Goal: Task Accomplishment & Management: Use online tool/utility

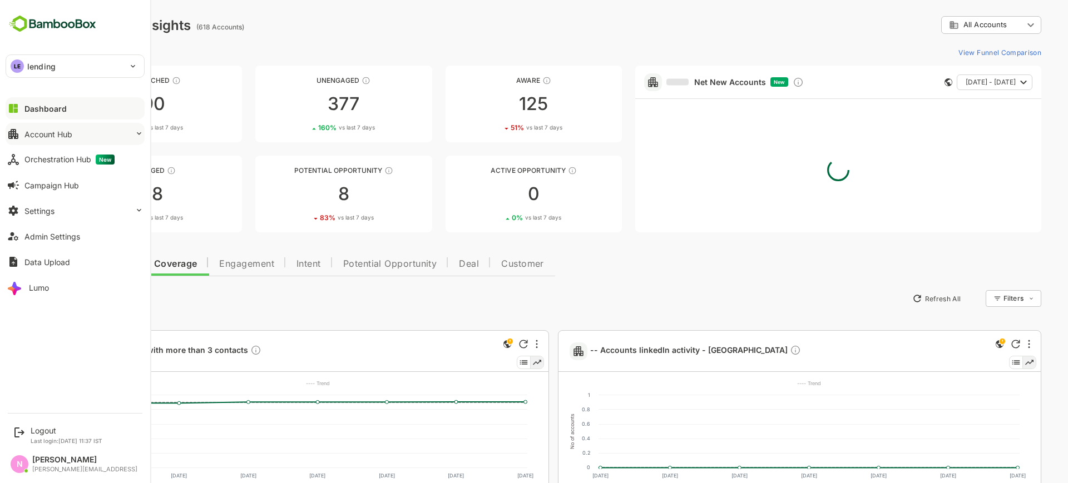
click at [128, 132] on button "Account Hub" at bounding box center [75, 134] width 139 height 22
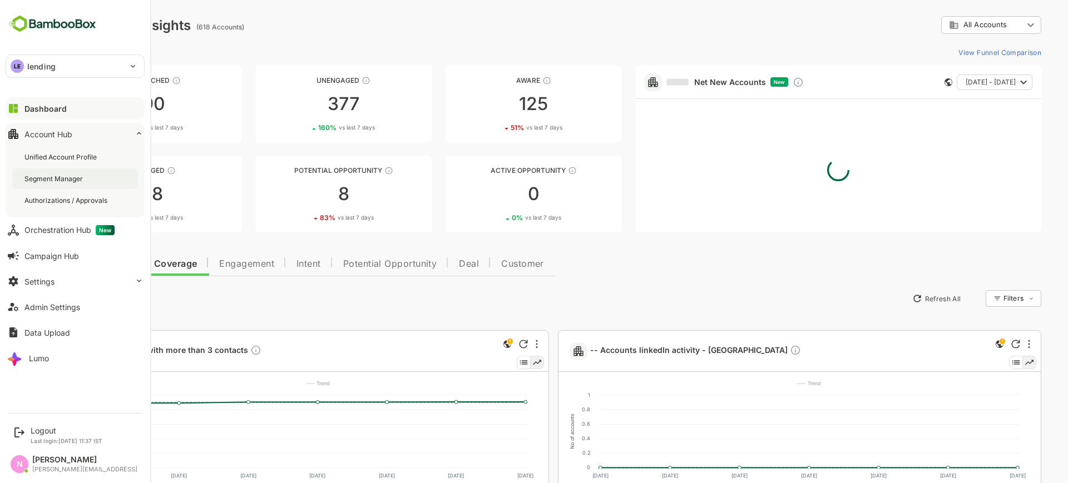
click at [88, 179] on div "Segment Manager" at bounding box center [75, 179] width 126 height 21
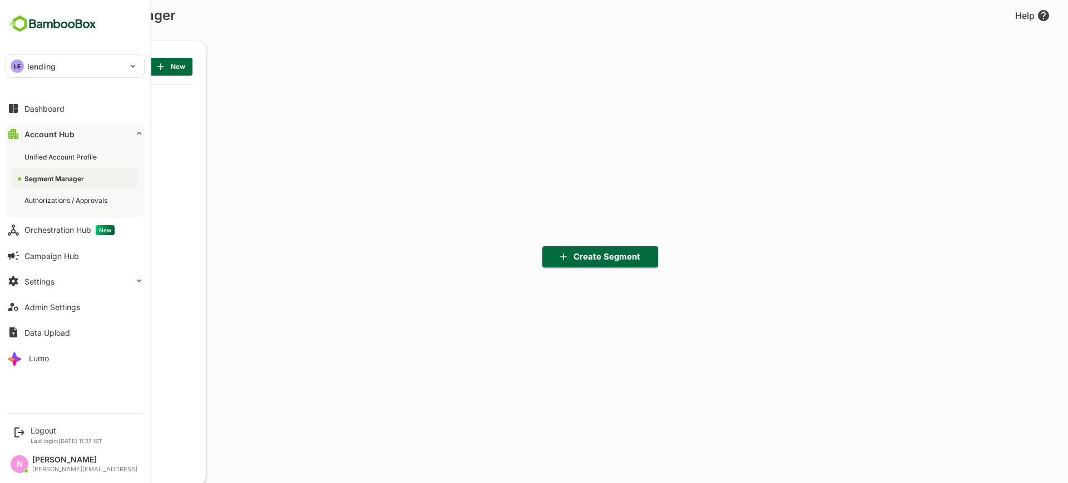
scroll to position [336, 137]
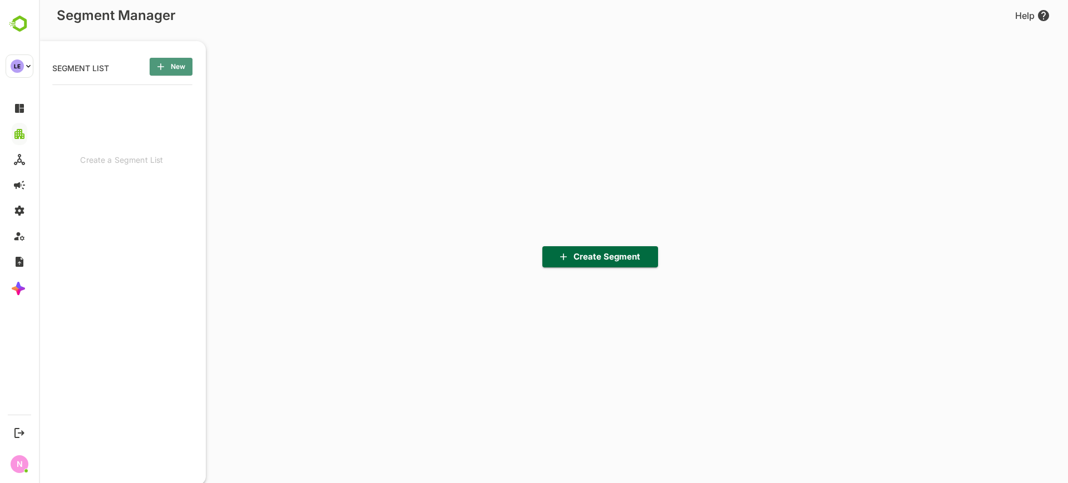
click at [179, 68] on span "New" at bounding box center [171, 67] width 25 height 14
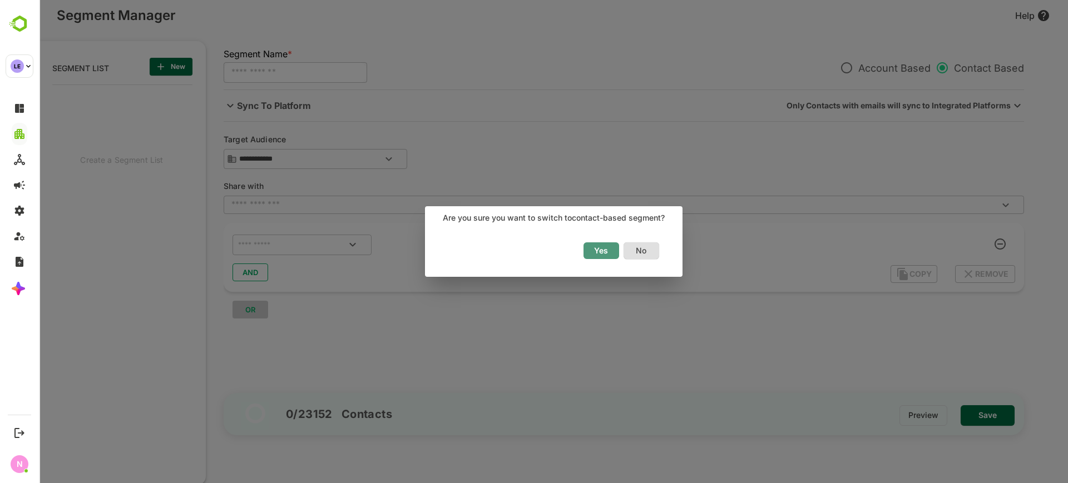
click at [608, 245] on span "Yes" at bounding box center [601, 251] width 24 height 14
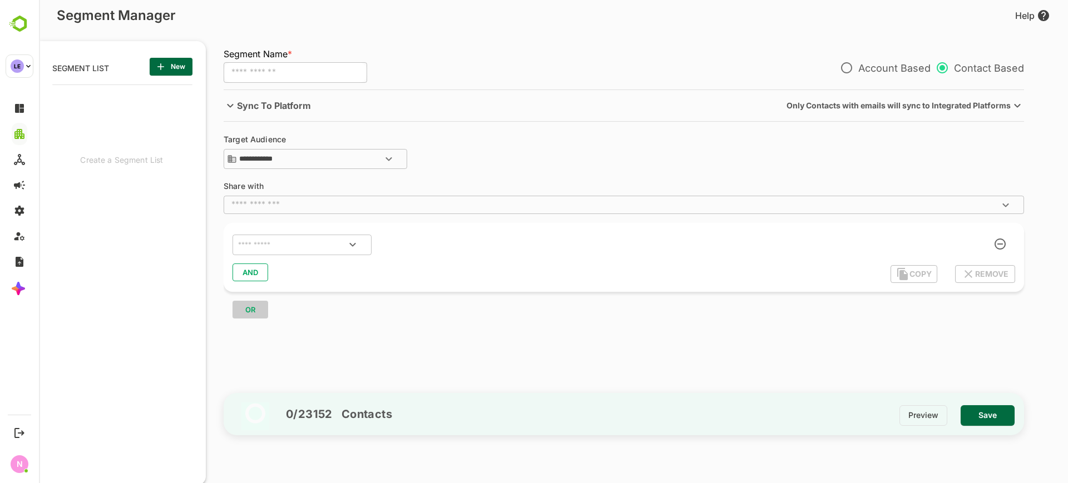
click at [298, 110] on p "Sync To Platform" at bounding box center [274, 105] width 74 height 13
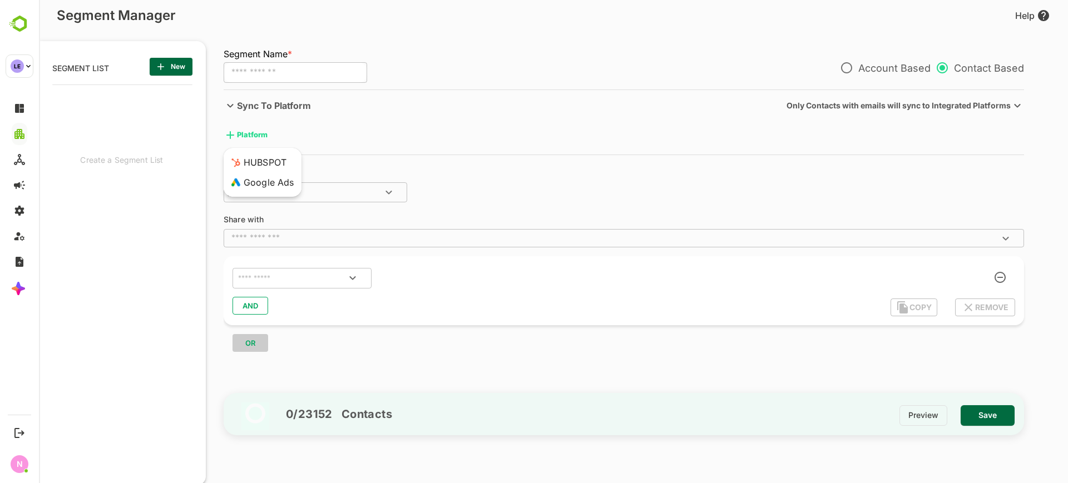
click at [241, 136] on body "**********" at bounding box center [553, 241] width 1029 height 483
click at [262, 179] on div "Google Ads" at bounding box center [261, 182] width 66 height 20
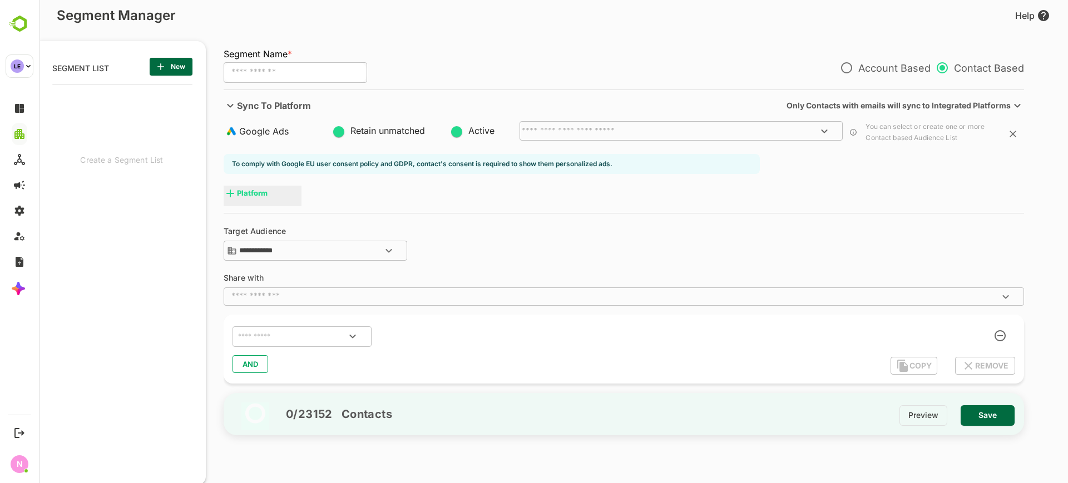
click at [616, 126] on div "​" at bounding box center [681, 130] width 323 height 19
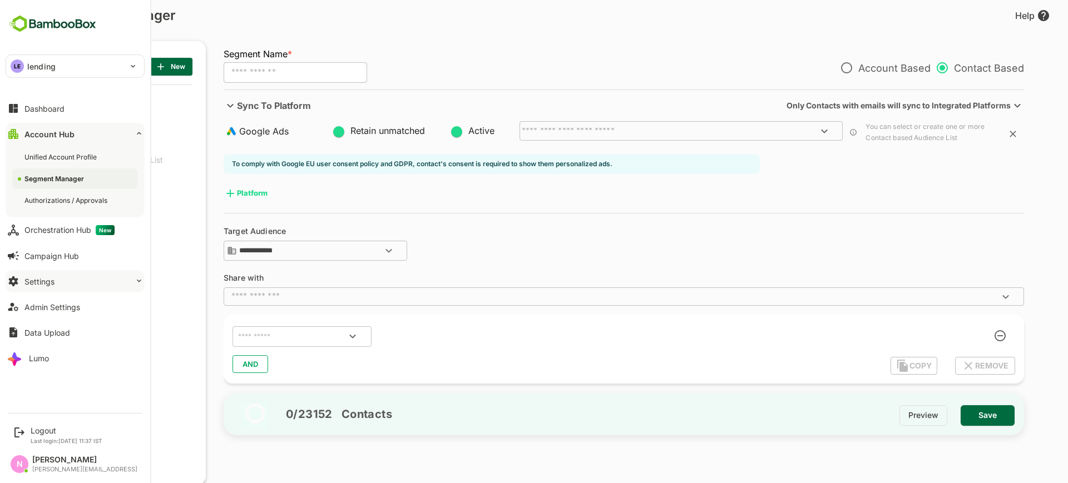
click at [80, 273] on button "Settings" at bounding box center [75, 281] width 139 height 22
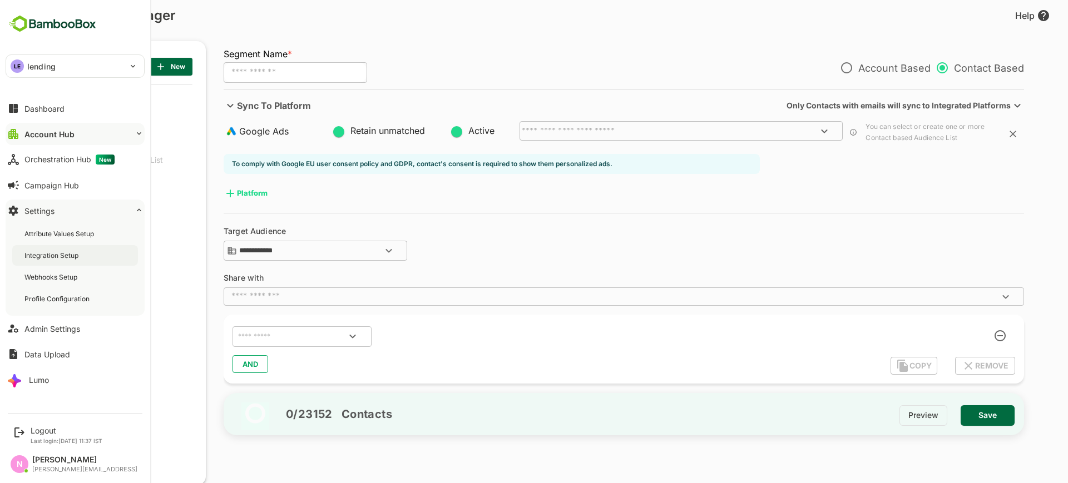
click at [87, 257] on div "Integration Setup" at bounding box center [75, 255] width 126 height 21
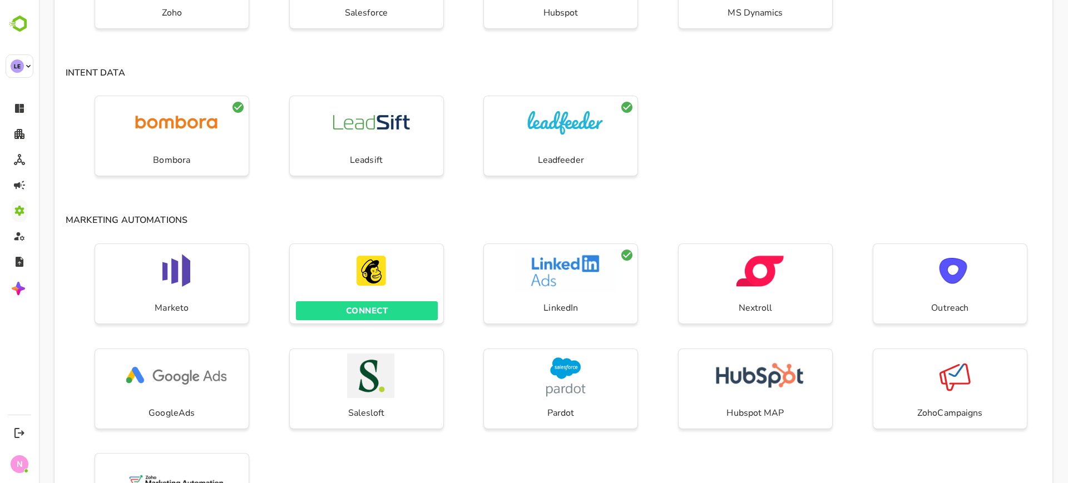
scroll to position [277, 0]
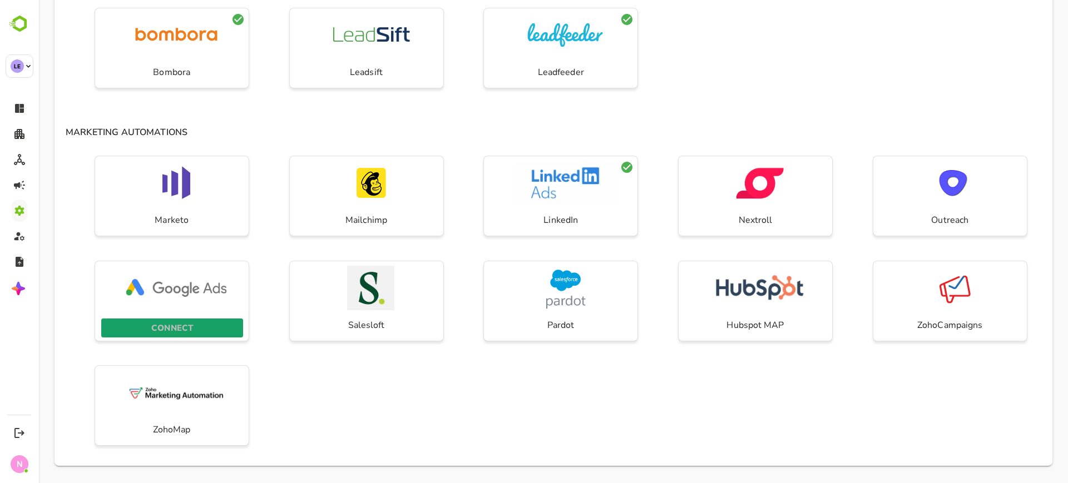
click at [200, 324] on span "CONNECT" at bounding box center [172, 328] width 131 height 14
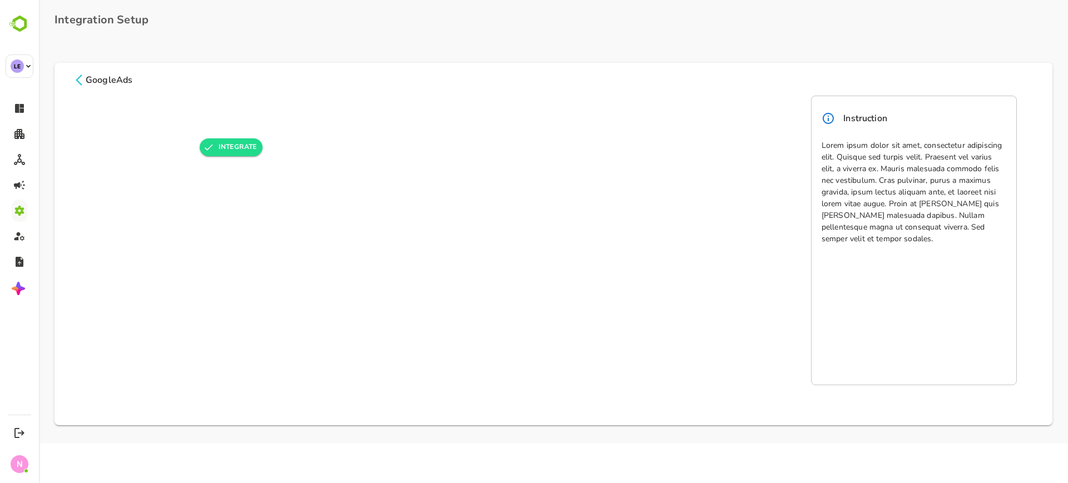
scroll to position [0, 0]
click at [82, 87] on span "GoogleAds" at bounding box center [562, 81] width 980 height 17
click at [77, 80] on icon at bounding box center [79, 80] width 7 height 11
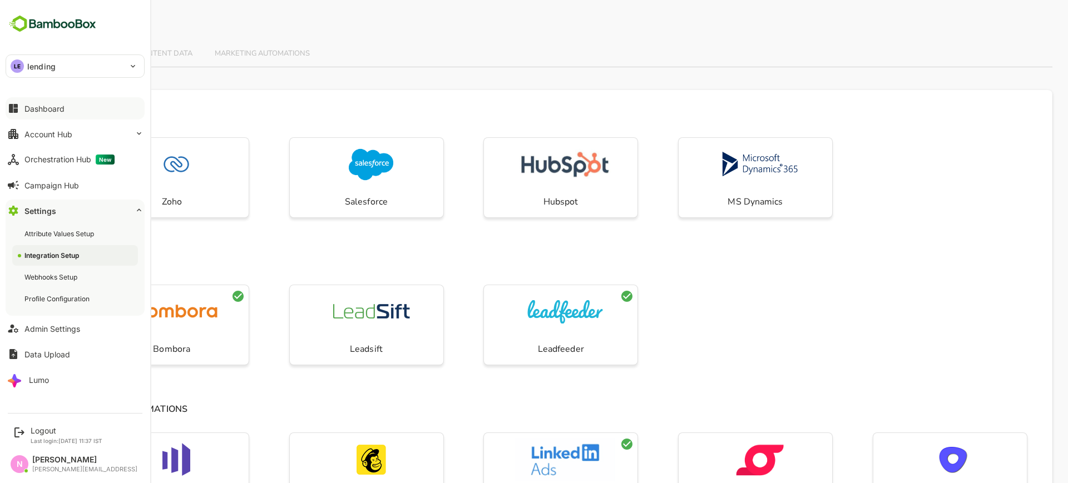
click at [29, 104] on div "Dashboard" at bounding box center [44, 108] width 40 height 9
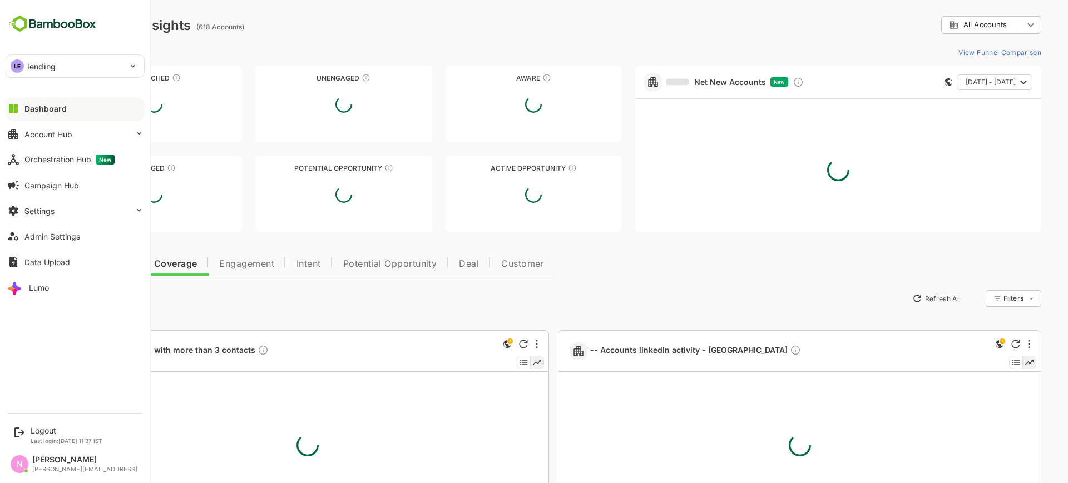
type input "**********"
